Goal: Find specific page/section: Find specific page/section

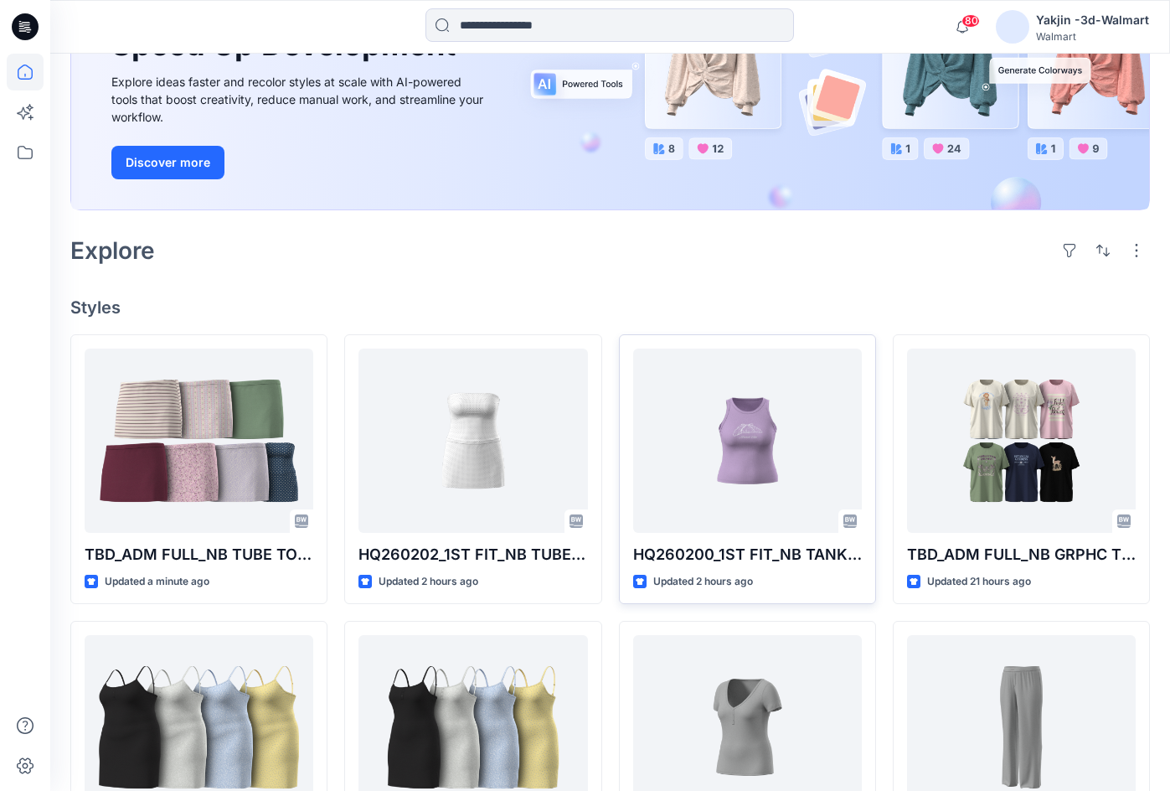
scroll to position [251, 0]
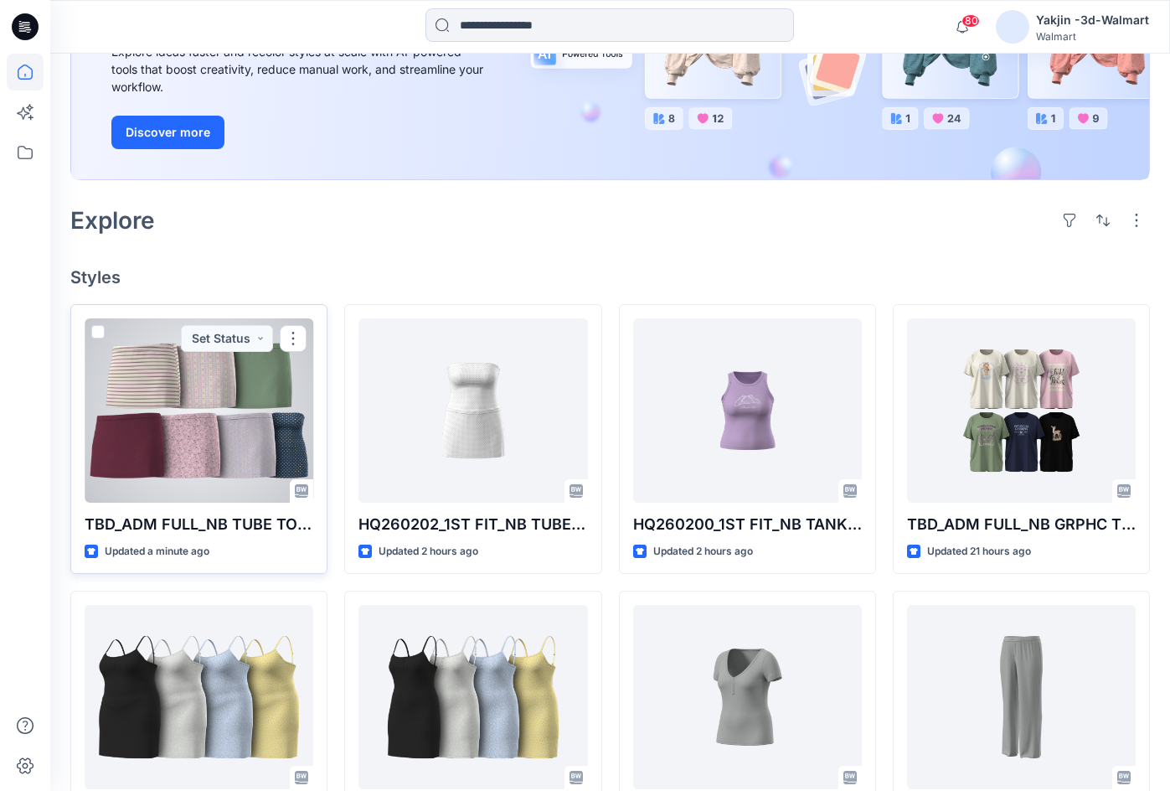
click at [230, 428] on div at bounding box center [199, 410] width 229 height 184
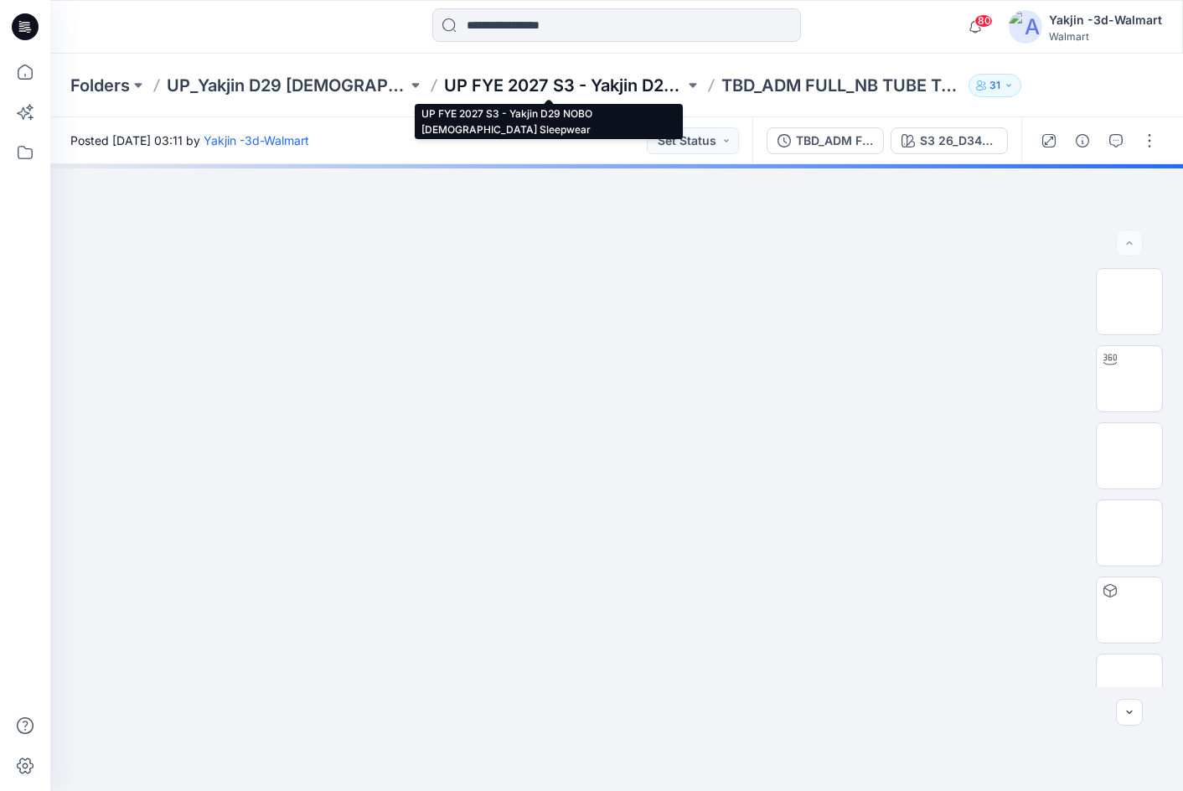
click at [548, 81] on p "UP FYE 2027 S3 - Yakjin D29 NOBO [DEMOGRAPHIC_DATA] Sleepwear" at bounding box center [564, 85] width 240 height 23
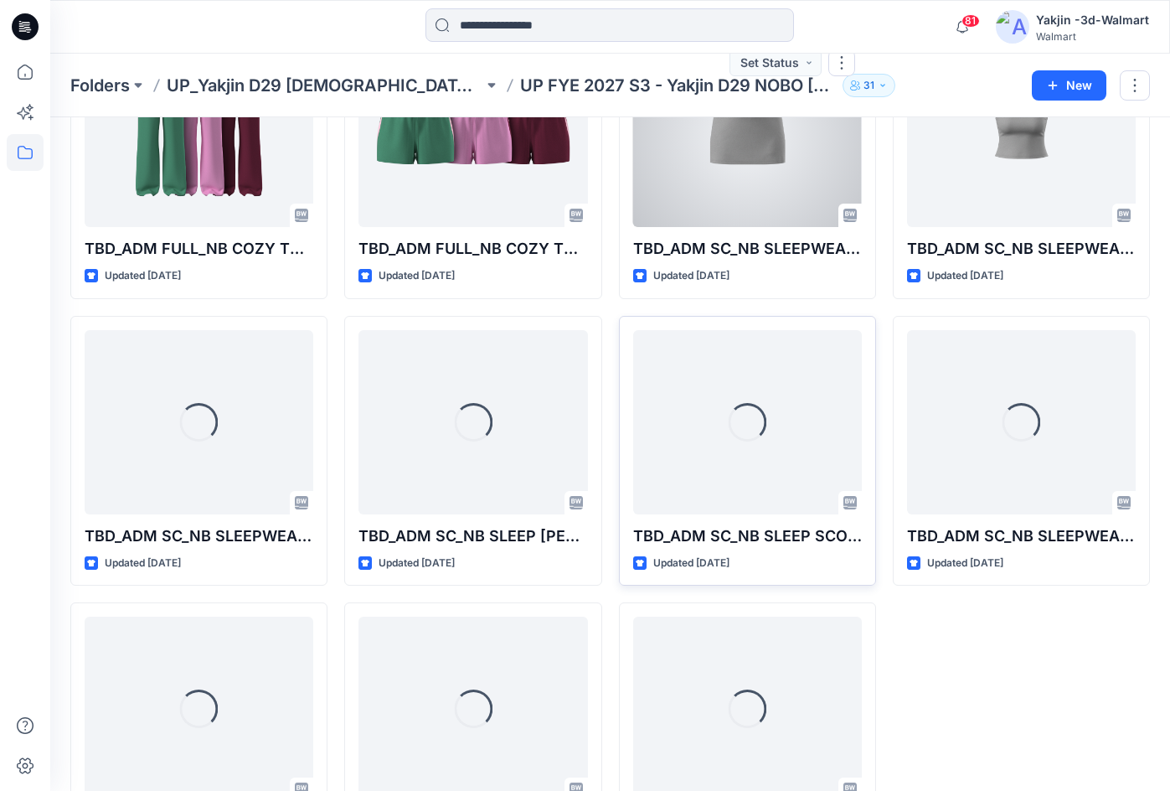
scroll to position [835, 0]
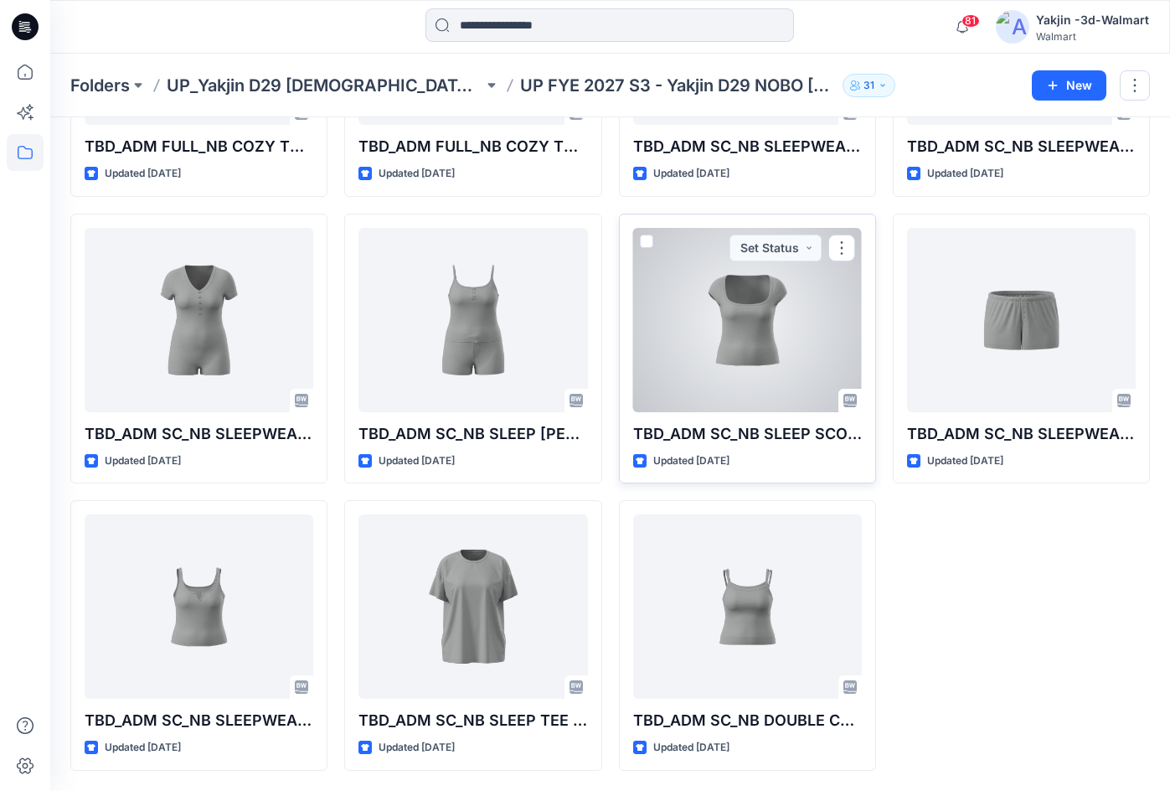
click at [745, 322] on div at bounding box center [747, 320] width 229 height 184
